Goal: Browse casually

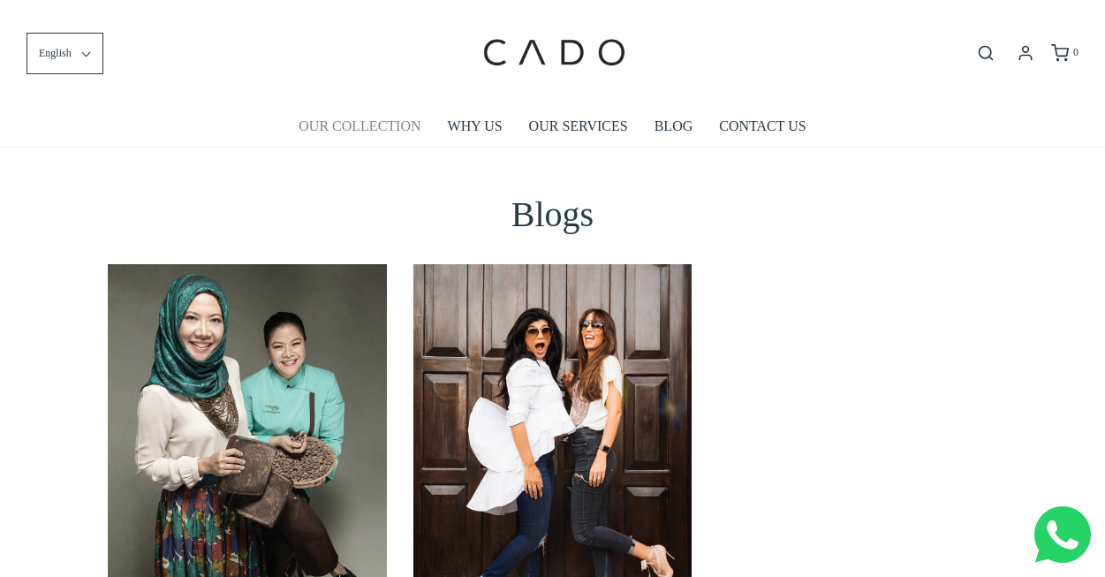
click at [361, 127] on link "OUR COLLECTION" at bounding box center [360, 126] width 122 height 41
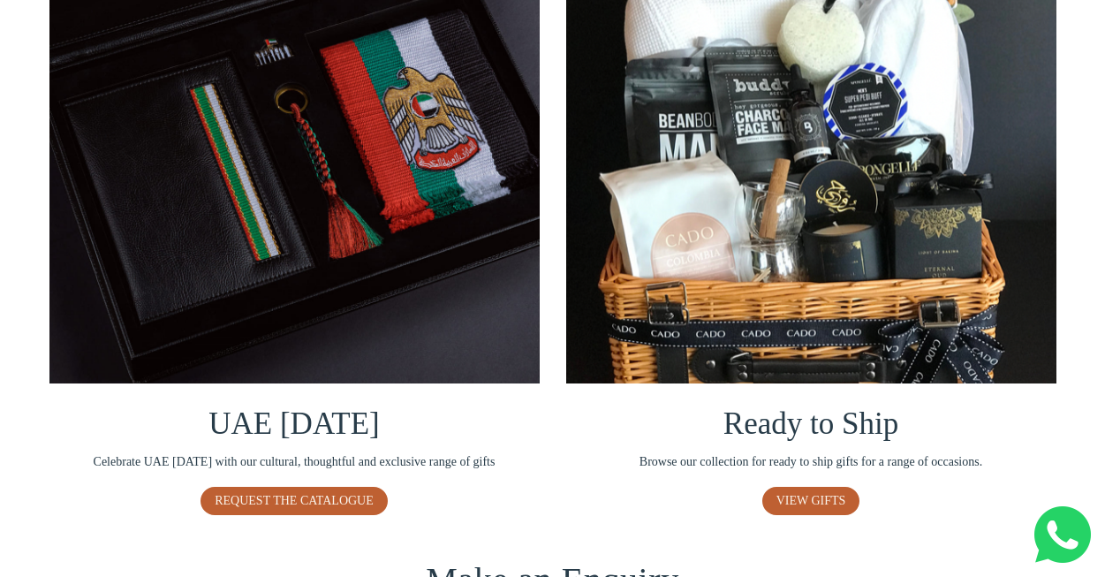
scroll to position [1114, 0]
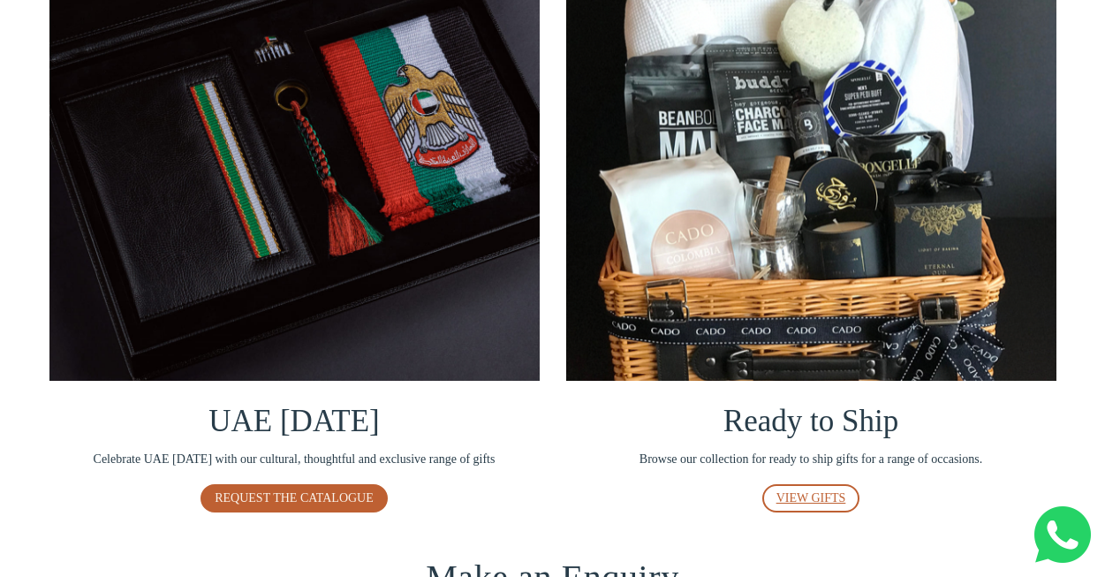
click at [796, 505] on span "VIEW GIFTS" at bounding box center [812, 497] width 70 height 13
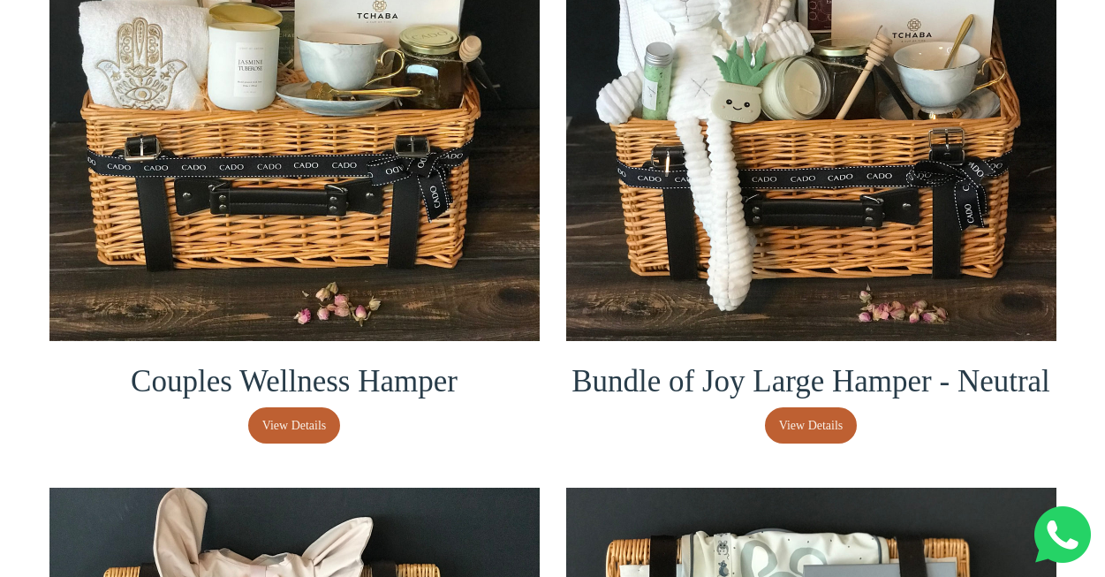
scroll to position [616, 0]
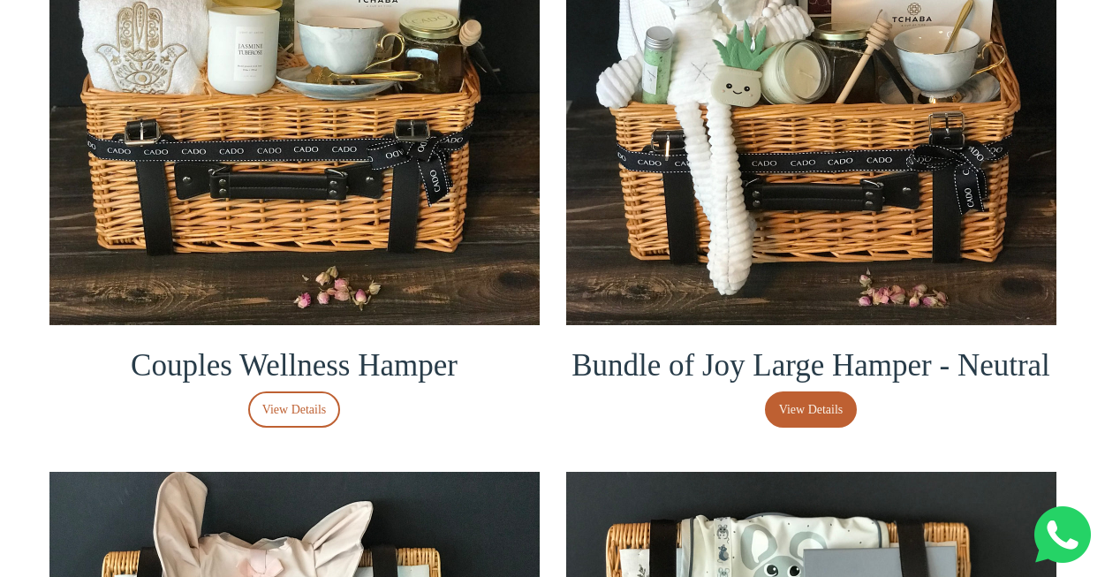
click at [282, 403] on span "View Details" at bounding box center [294, 409] width 65 height 19
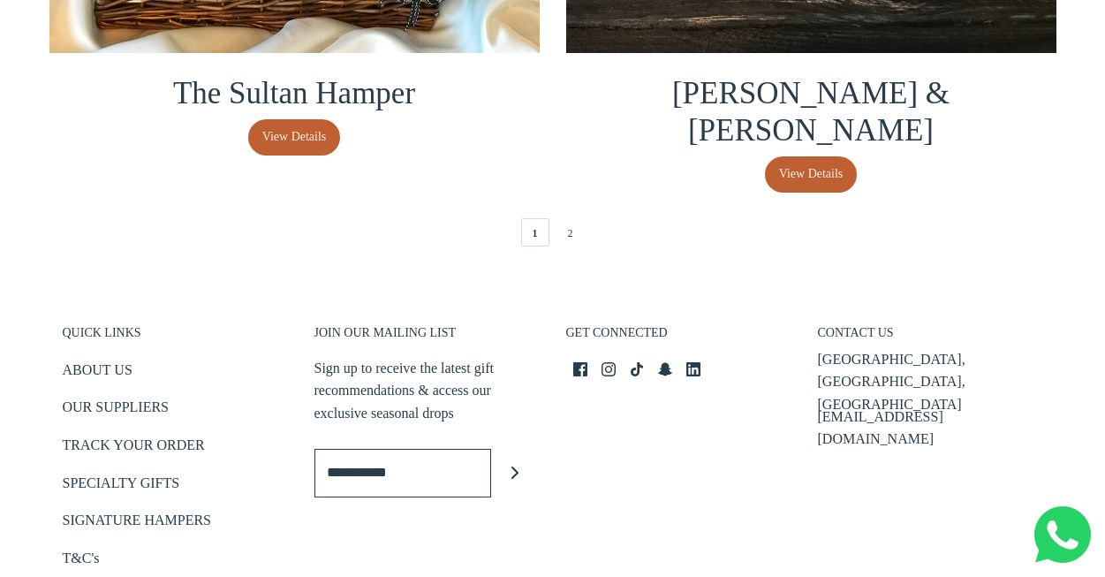
scroll to position [4146, 0]
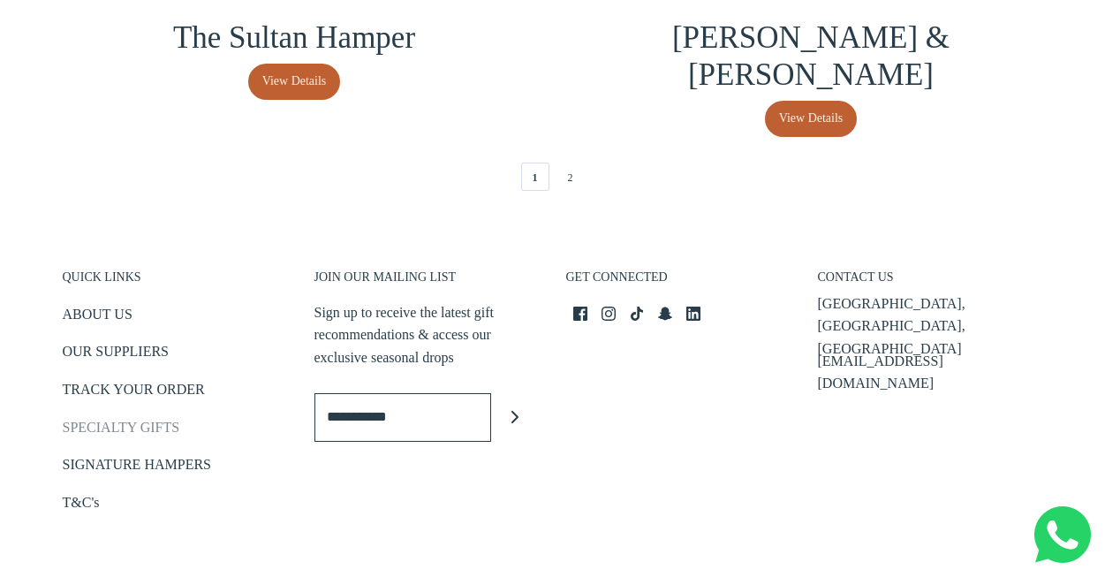
click at [117, 420] on link "SPECIALTY GIFTS" at bounding box center [122, 430] width 118 height 29
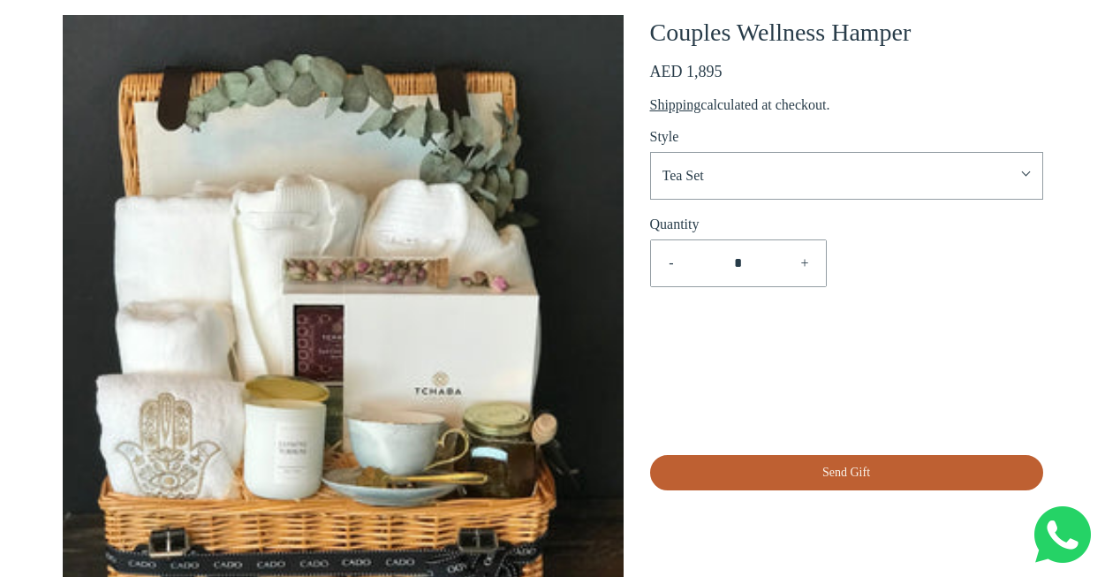
scroll to position [186, 0]
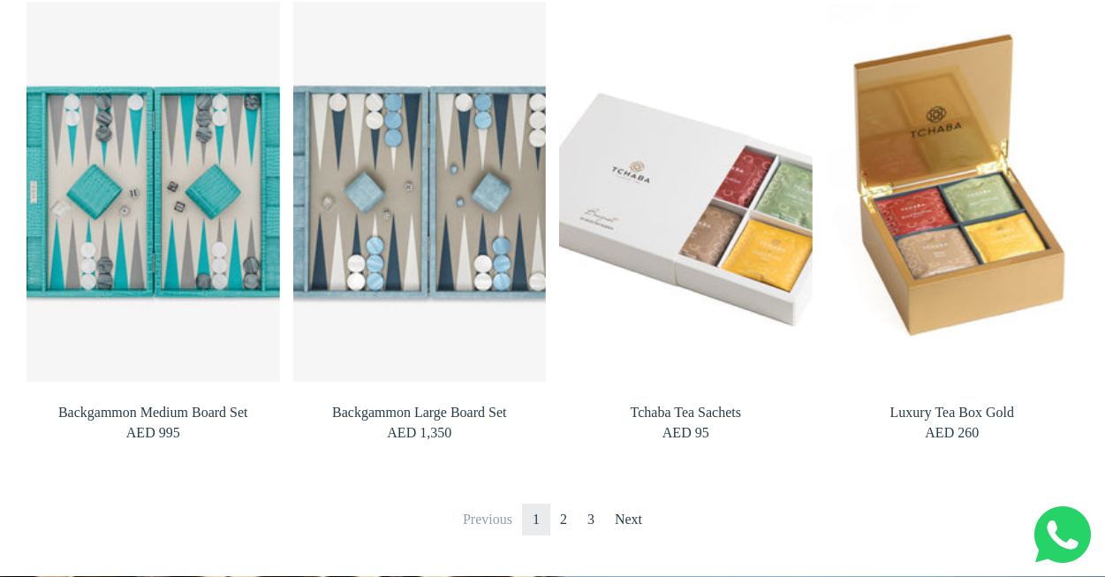
scroll to position [1415, 0]
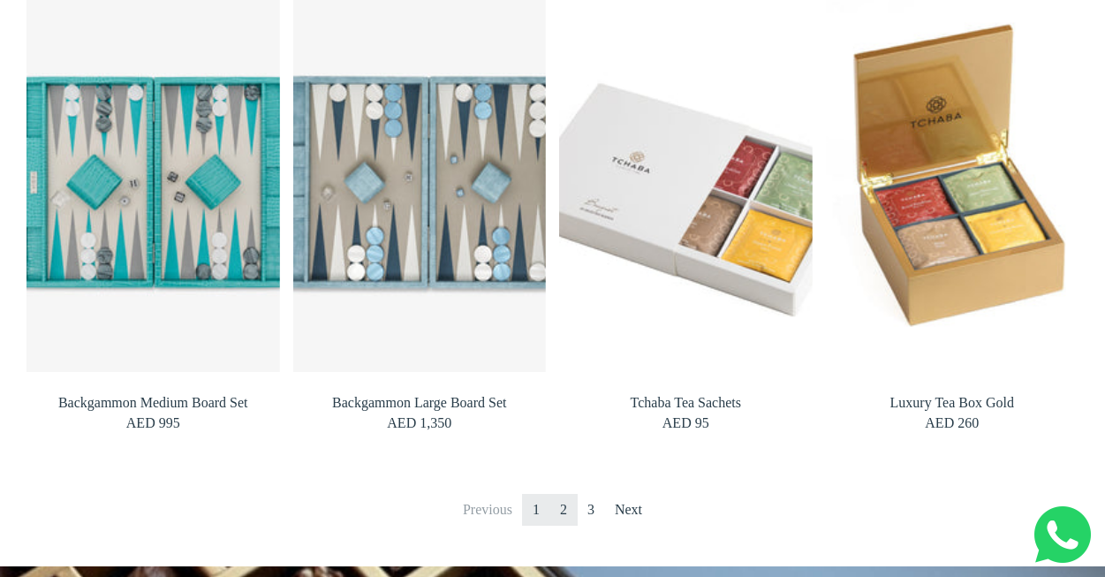
click at [563, 504] on link "2" at bounding box center [564, 510] width 28 height 32
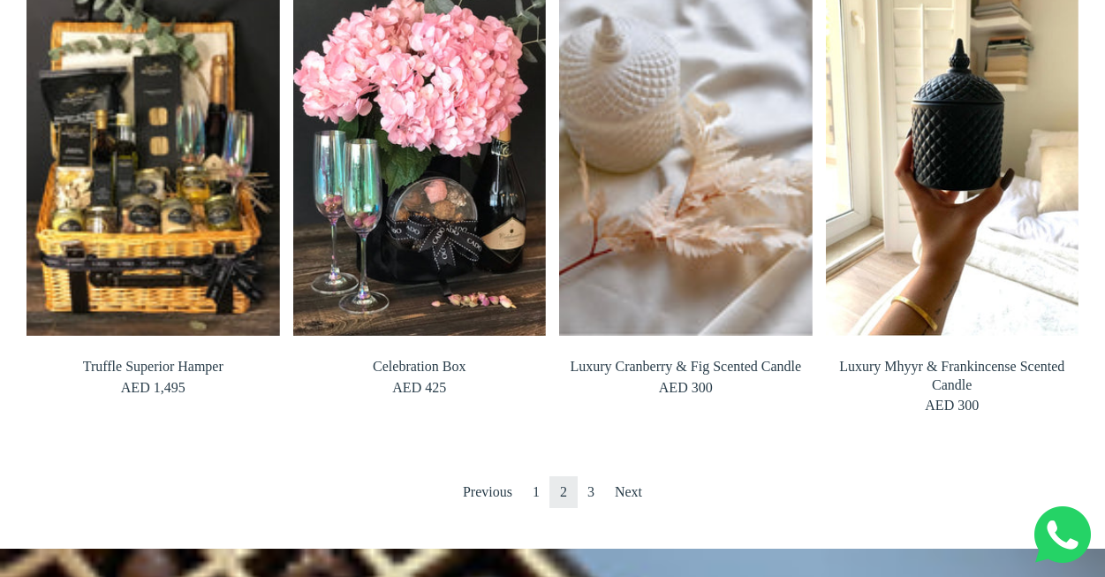
scroll to position [1494, 0]
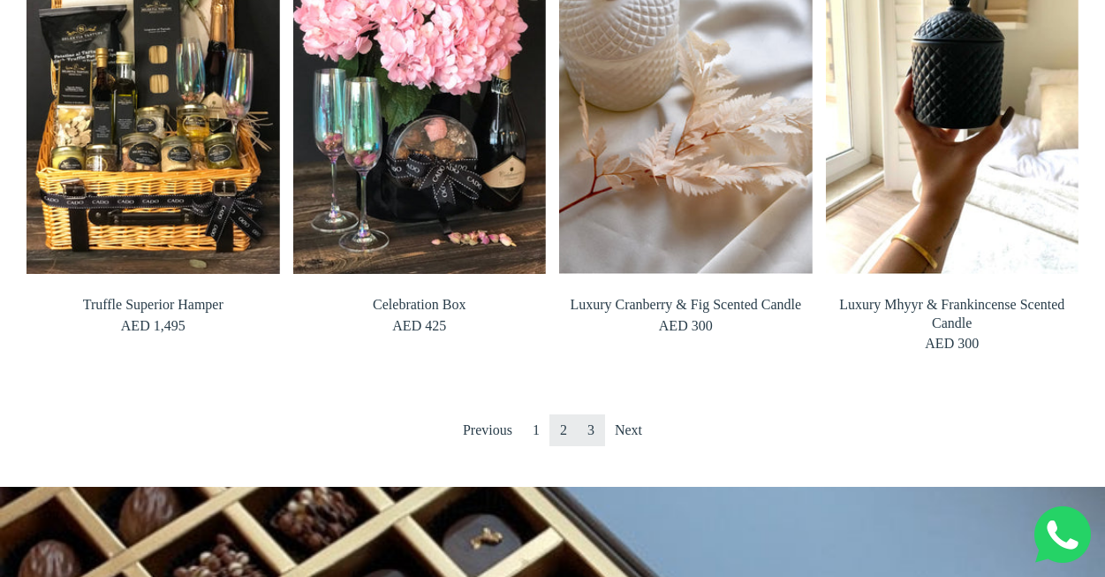
click at [595, 434] on link "3" at bounding box center [591, 430] width 28 height 32
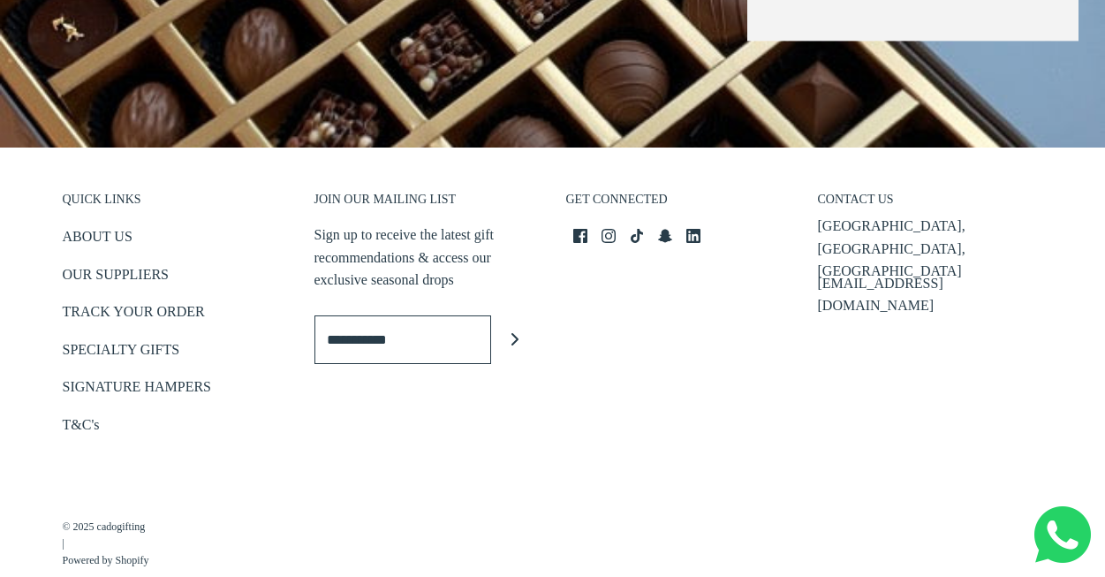
scroll to position [1804, 0]
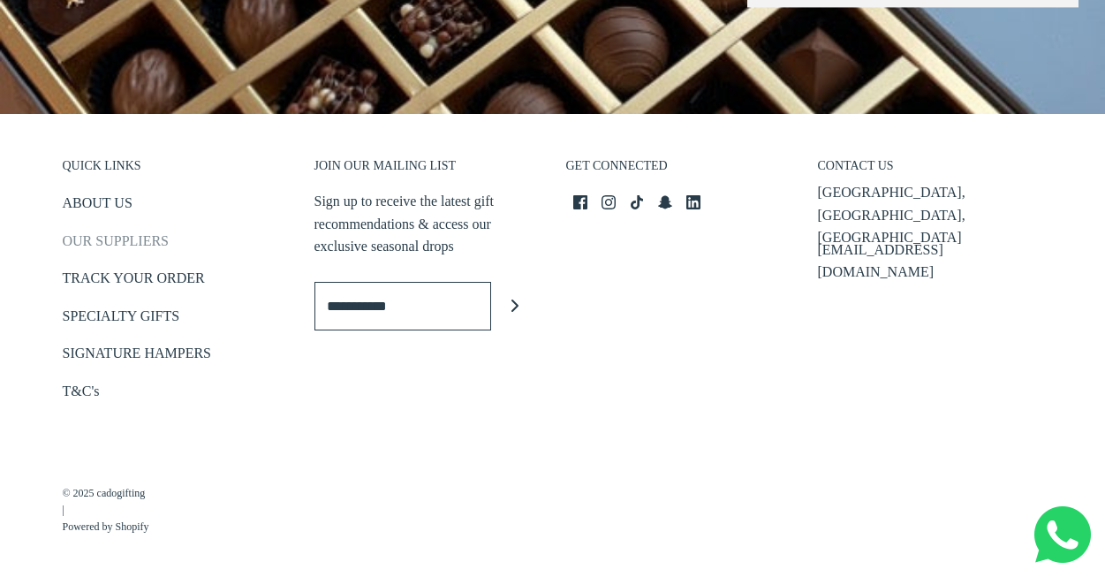
click at [109, 245] on link "OUR SUPPLIERS" at bounding box center [116, 244] width 106 height 29
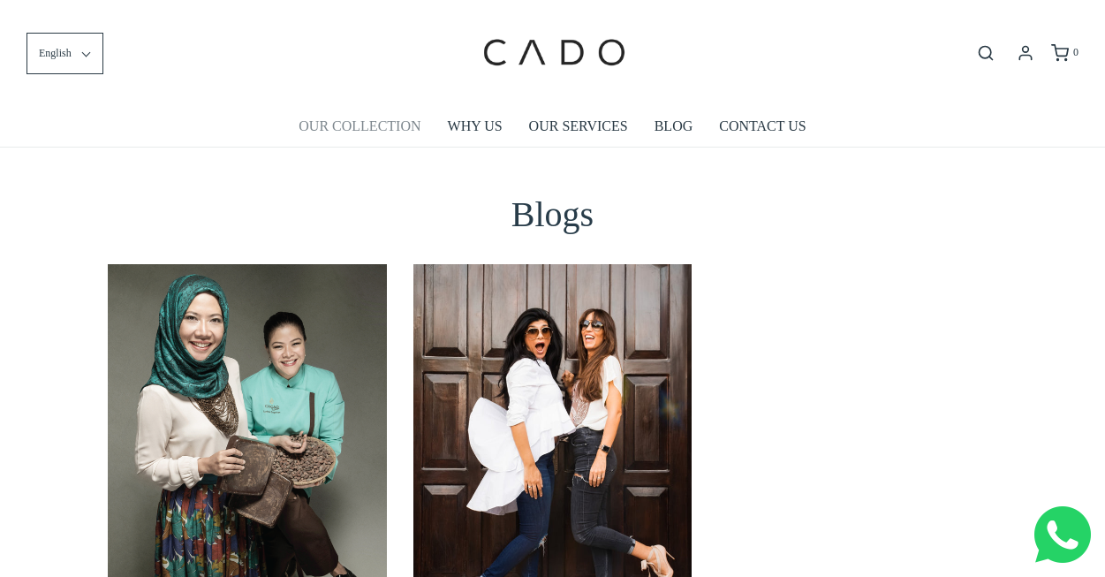
click at [346, 122] on link "OUR COLLECTION" at bounding box center [360, 126] width 122 height 41
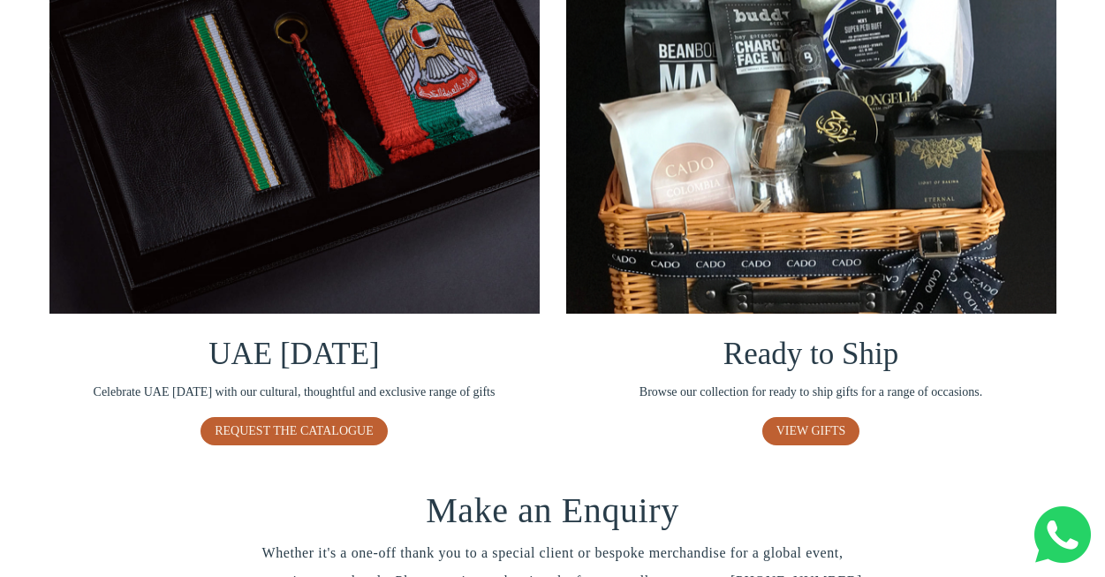
scroll to position [1264, 0]
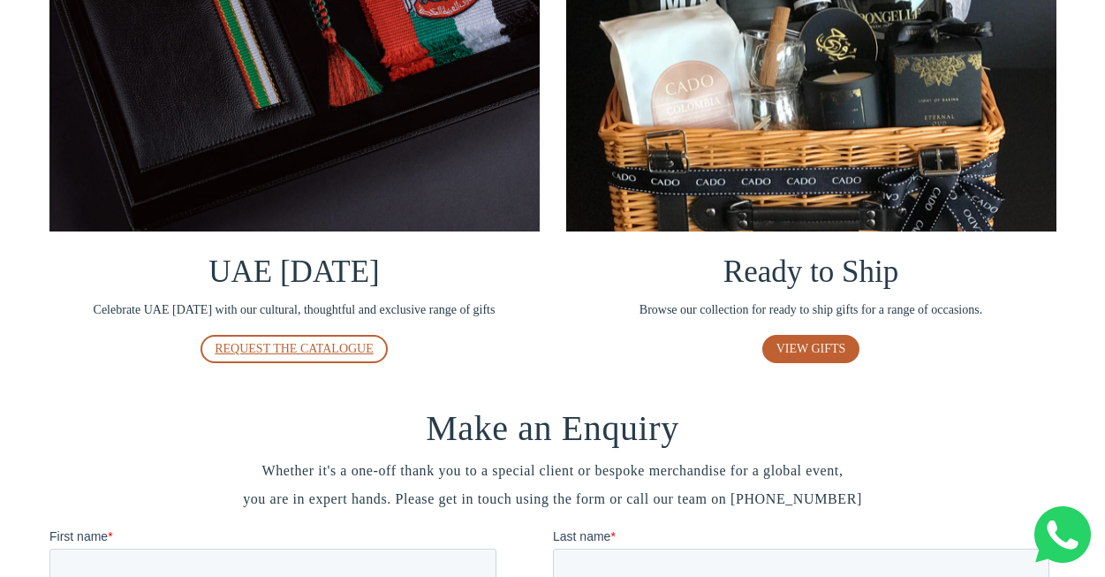
click at [285, 355] on span "REQUEST THE CATALOGUE" at bounding box center [294, 348] width 159 height 13
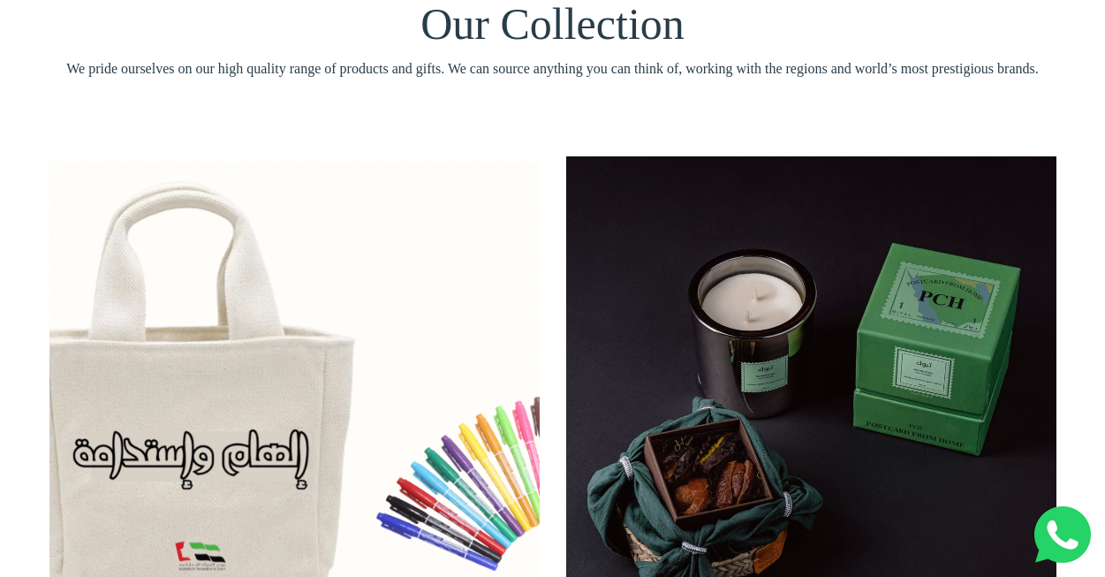
scroll to position [0, 0]
